Goal: Book appointment/travel/reservation

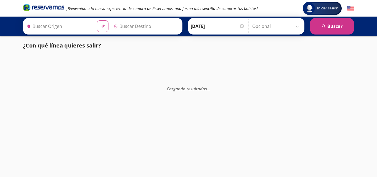
type input "[PERSON_NAME] de Querétaro, [GEOGRAPHIC_DATA]"
type input "[GEOGRAPHIC_DATA], [GEOGRAPHIC_DATA]"
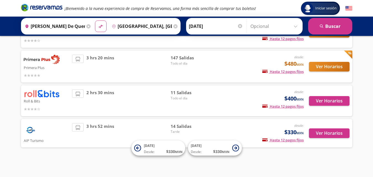
scroll to position [94, 0]
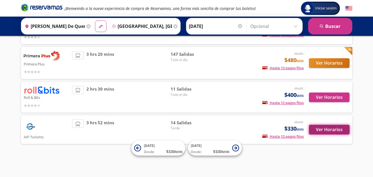
click at [342, 128] on button "Ver Horarios" at bounding box center [329, 130] width 41 height 10
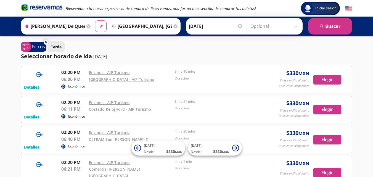
click at [62, 49] on button "Tarde" at bounding box center [56, 46] width 17 height 11
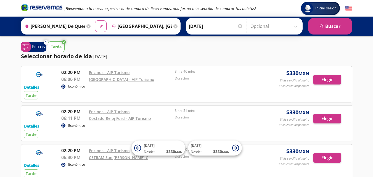
click at [61, 49] on p "Tarde" at bounding box center [56, 47] width 11 height 6
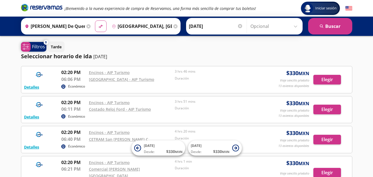
click at [40, 48] on p "Filtros" at bounding box center [38, 46] width 13 height 7
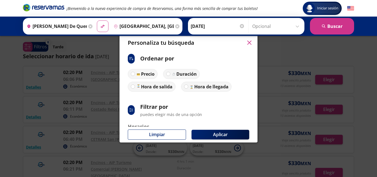
click at [246, 42] on button "button" at bounding box center [249, 43] width 8 height 8
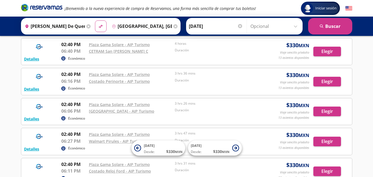
scroll to position [358, 0]
